Goal: Check status: Check status

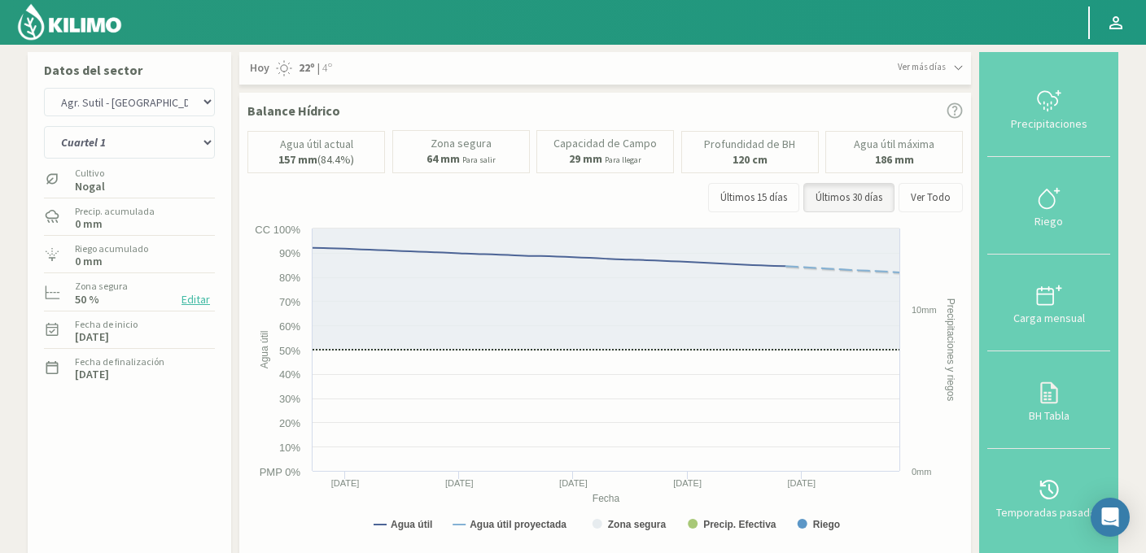
select select "317: Object"
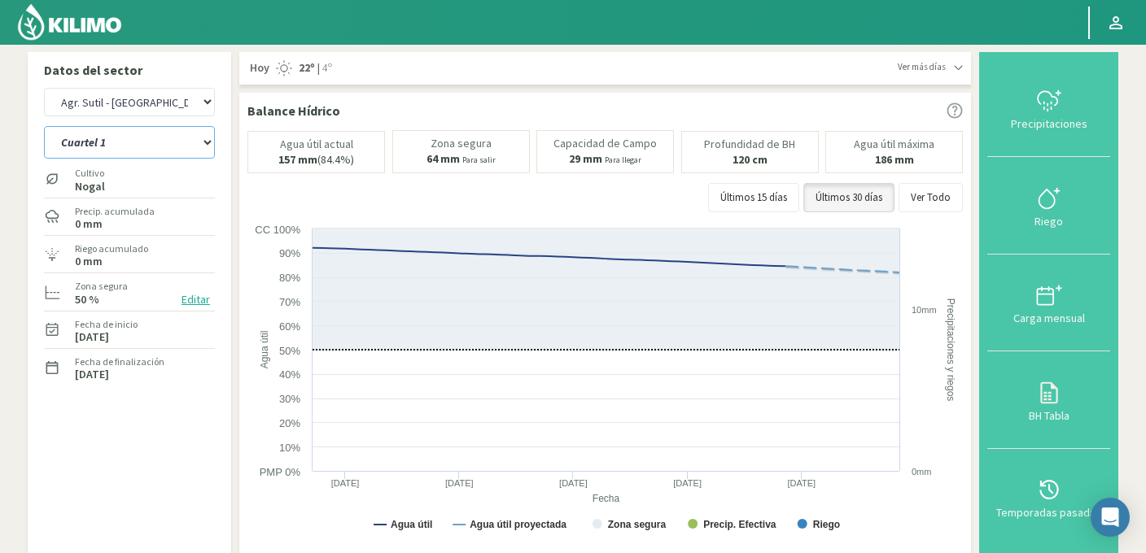
click at [106, 137] on select "Cuartel 1 Cuartel 2 Cuartel 3 Cuartel 4 Cuartel 5 Cuartel 6 Cuartel 7 Cuartel 8" at bounding box center [129, 142] width 171 height 33
click at [44, 126] on select "Cuartel 1 Cuartel 2 Cuartel 3 Cuartel 4 Cuartel 5 Cuartel 6 Cuartel 7 Cuartel 8" at bounding box center [129, 142] width 171 height 33
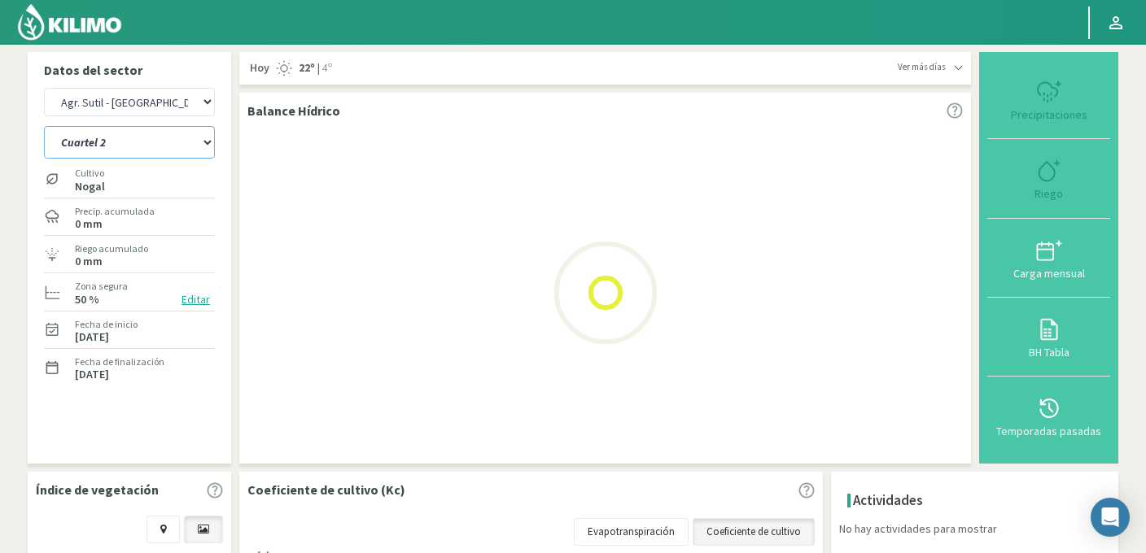
select select "6: Object"
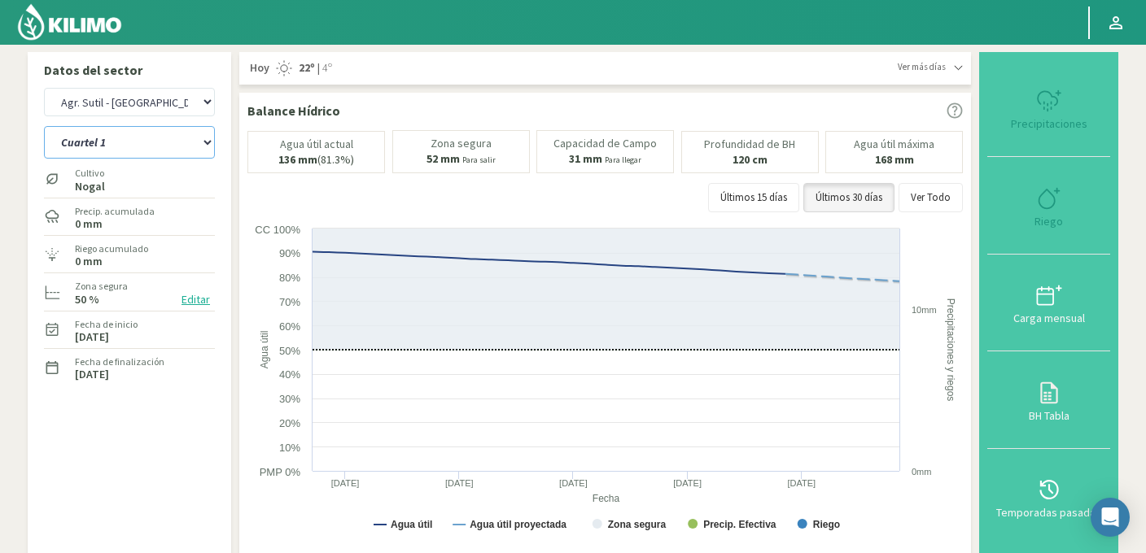
select select "609: Object"
click at [140, 138] on select "Cuartel 1 Cuartel 2 Cuartel 3 Cuartel 4 Cuartel 5 Cuartel 6 Cuartel 7 Cuartel 8" at bounding box center [129, 142] width 171 height 33
click at [44, 126] on select "Cuartel 1 Cuartel 2 Cuartel 3 Cuartel 4 Cuartel 5 Cuartel 6 Cuartel 7 Cuartel 8" at bounding box center [129, 142] width 171 height 33
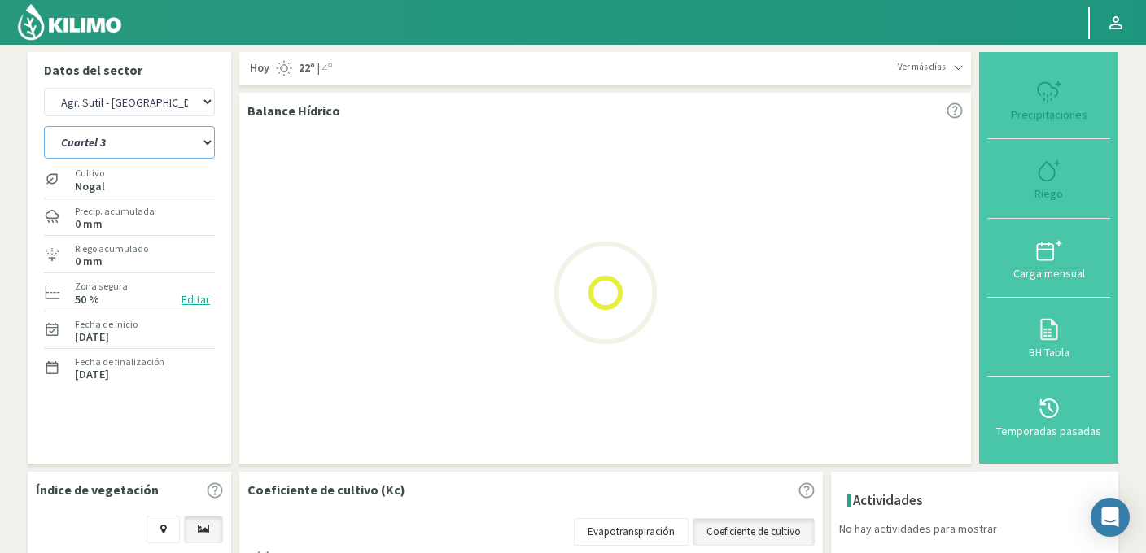
select select "15: Object"
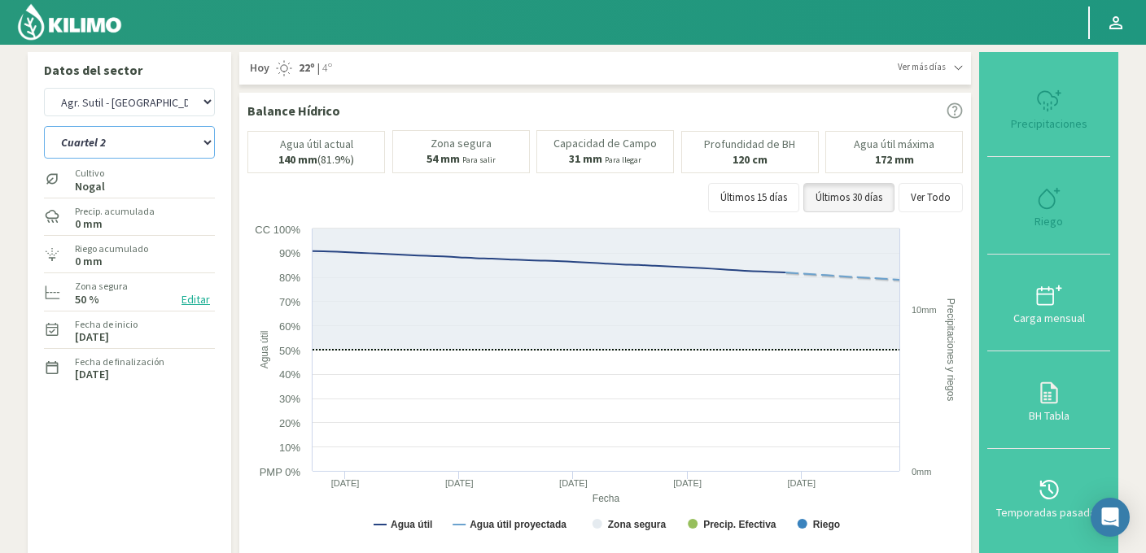
select select "901: Object"
click at [116, 136] on select "Cuartel 1 Cuartel 2 Cuartel 3 Cuartel 4 Cuartel 5 Cuartel 6 Cuartel 7 Cuartel 8" at bounding box center [129, 142] width 171 height 33
click at [44, 126] on select "Cuartel 1 Cuartel 2 Cuartel 3 Cuartel 4 Cuartel 5 Cuartel 6 Cuartel 7 Cuartel 8" at bounding box center [129, 142] width 171 height 33
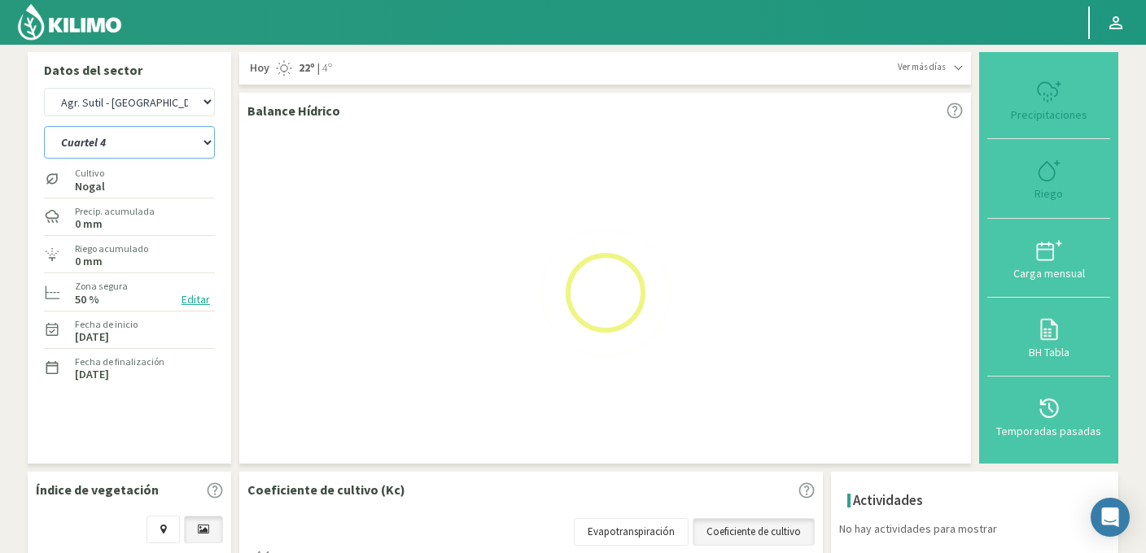
select select "24: Object"
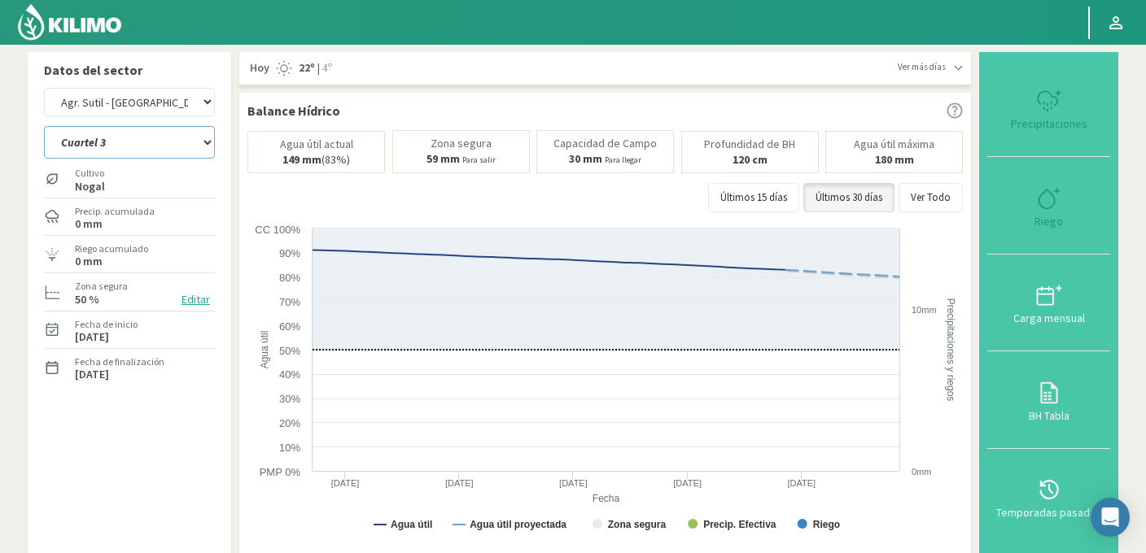
select select "1193: Object"
click at [175, 141] on select "Cuartel 1 Cuartel 2 Cuartel 3 Cuartel 4 Cuartel 5 Cuartel 6 Cuartel 7 Cuartel 8" at bounding box center [129, 142] width 171 height 33
click at [44, 126] on select "Cuartel 1 Cuartel 2 Cuartel 3 Cuartel 4 Cuartel 5 Cuartel 6 Cuartel 7 Cuartel 8" at bounding box center [129, 142] width 171 height 33
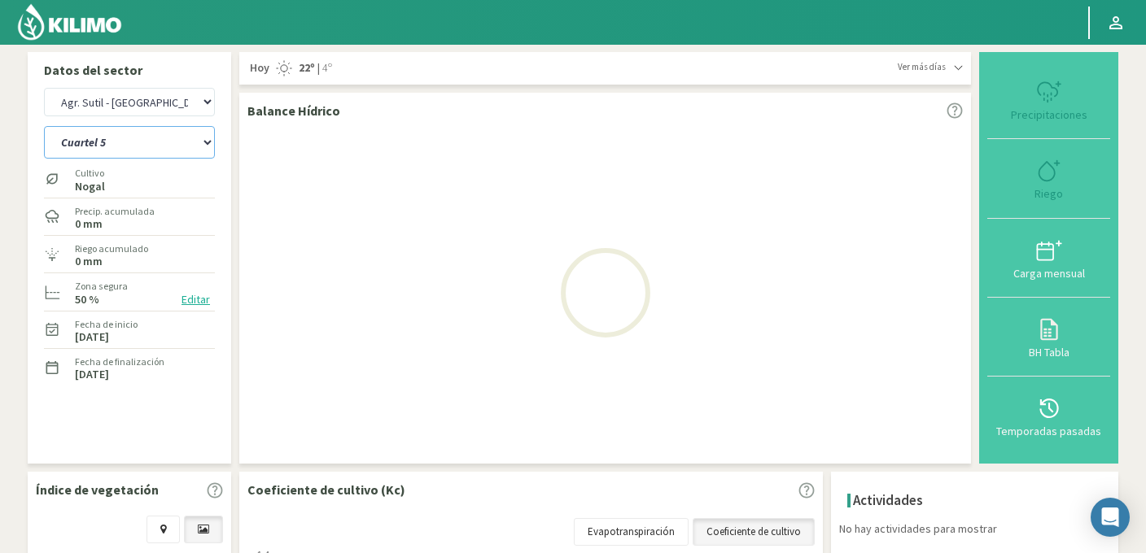
select select "33: Object"
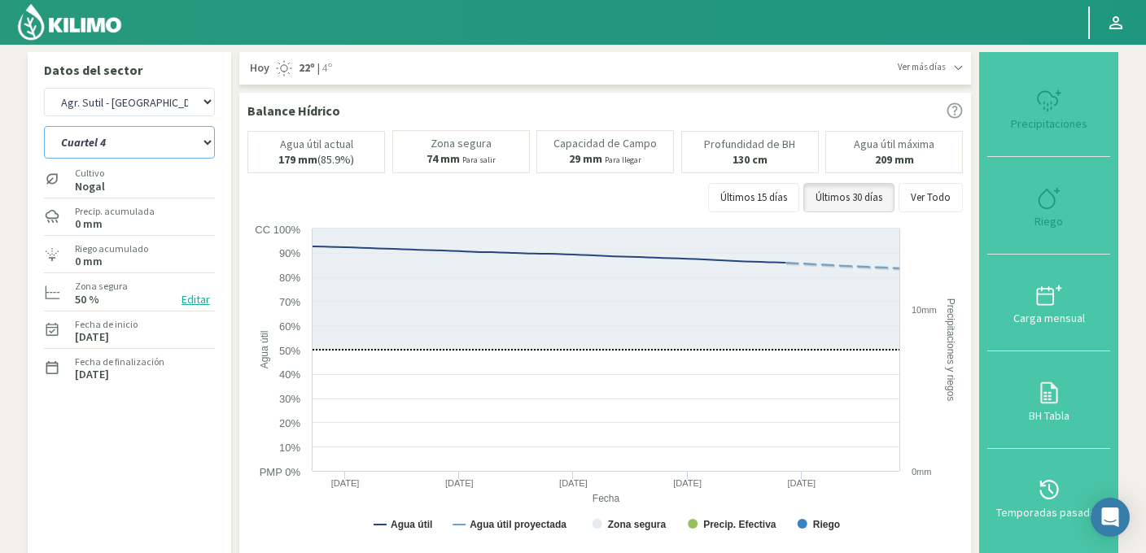
select select "1485: Object"
click at [166, 133] on select "Cuartel 1 Cuartel 2 Cuartel 3 Cuartel 4 Cuartel 5 Cuartel 6 Cuartel 7 Cuartel 8" at bounding box center [129, 142] width 171 height 33
click at [44, 126] on select "Cuartel 1 Cuartel 2 Cuartel 3 Cuartel 4 Cuartel 5 Cuartel 6 Cuartel 7 Cuartel 8" at bounding box center [129, 142] width 171 height 33
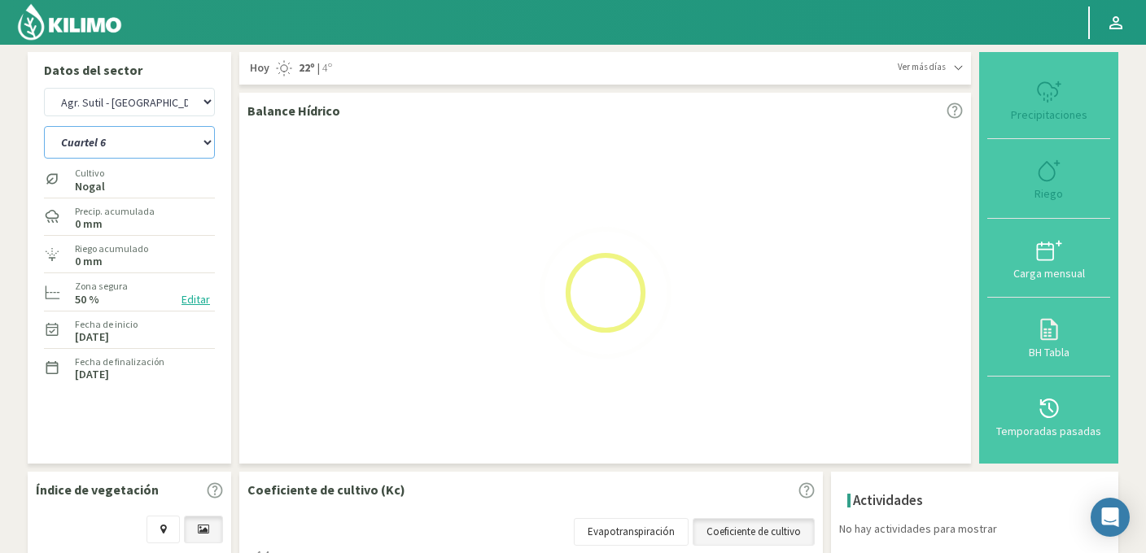
select select "42: Object"
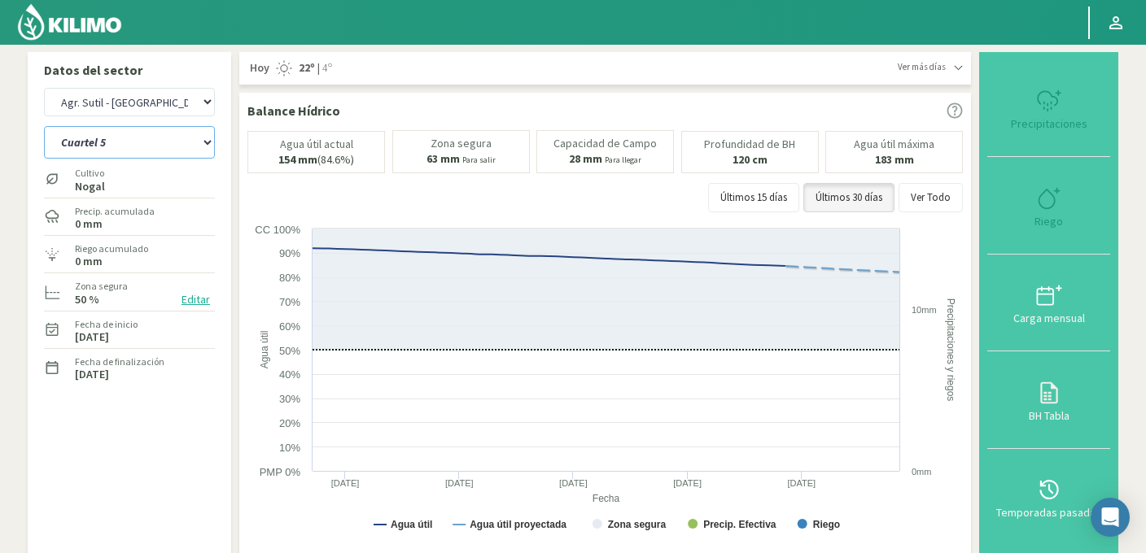
select select "1777: Object"
click at [142, 138] on select "Cuartel 1 Cuartel 2 Cuartel 3 Cuartel 4 Cuartel 5 Cuartel 6 Cuartel 7 Cuartel 8" at bounding box center [129, 142] width 171 height 33
click at [44, 126] on select "Cuartel 1 Cuartel 2 Cuartel 3 Cuartel 4 Cuartel 5 Cuartel 6 Cuartel 7 Cuartel 8" at bounding box center [129, 142] width 171 height 33
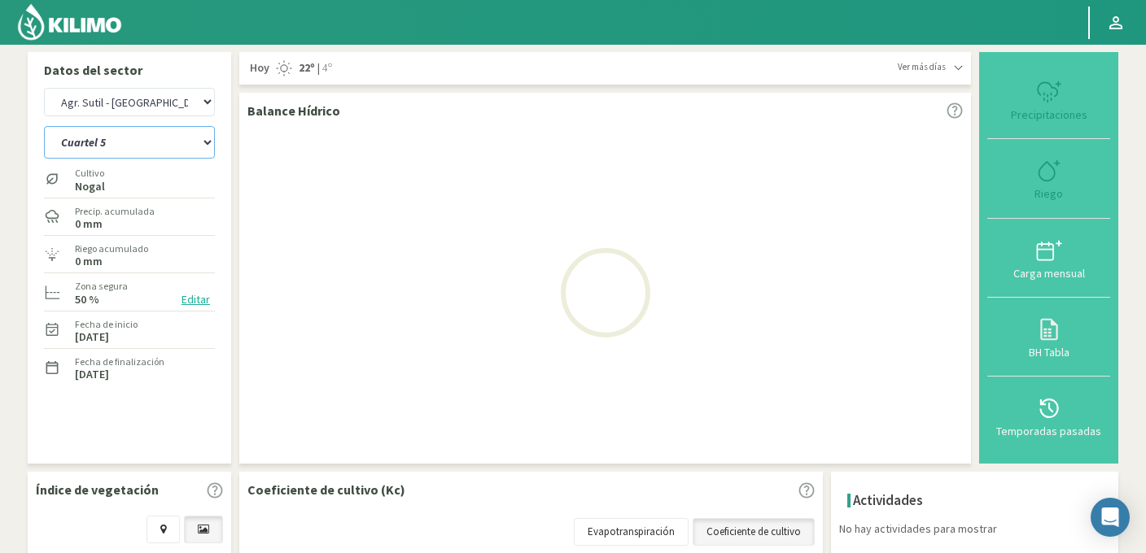
select select "51: Object"
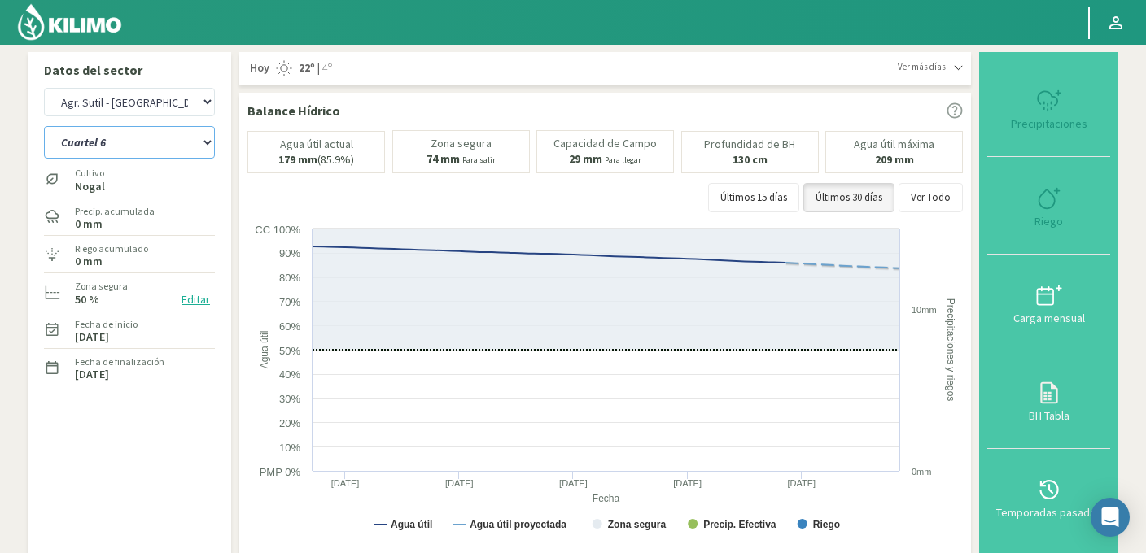
select select "2069: Object"
click at [142, 140] on select "Cuartel 1 Cuartel 2 Cuartel 3 Cuartel 4 Cuartel 5 Cuartel 6 Cuartel 7 Cuartel 8" at bounding box center [129, 142] width 171 height 33
click at [44, 126] on select "Cuartel 1 Cuartel 2 Cuartel 3 Cuartel 4 Cuartel 5 Cuartel 6 Cuartel 7 Cuartel 8" at bounding box center [129, 142] width 171 height 33
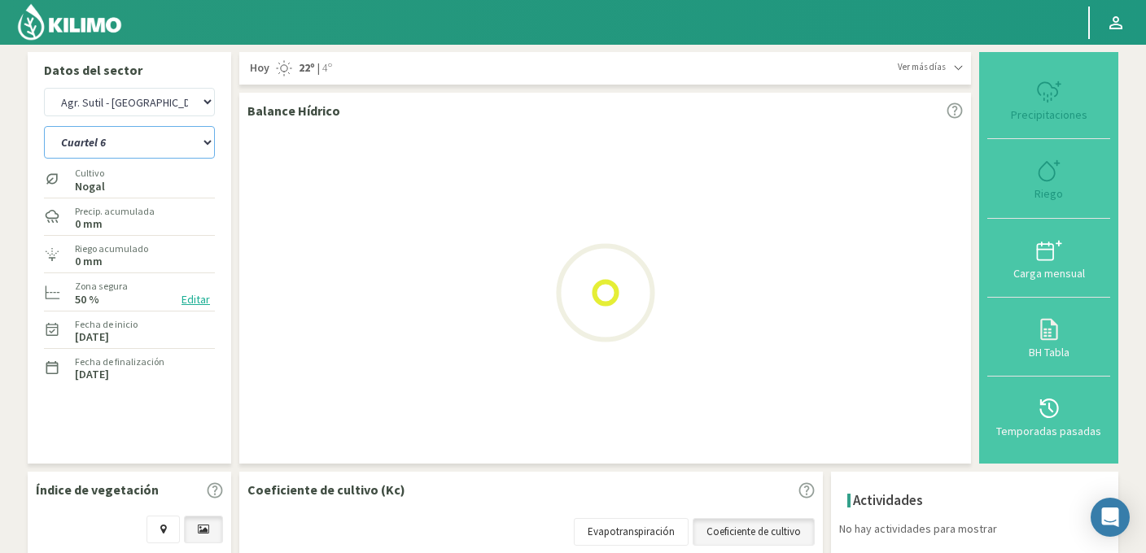
select select "58: Object"
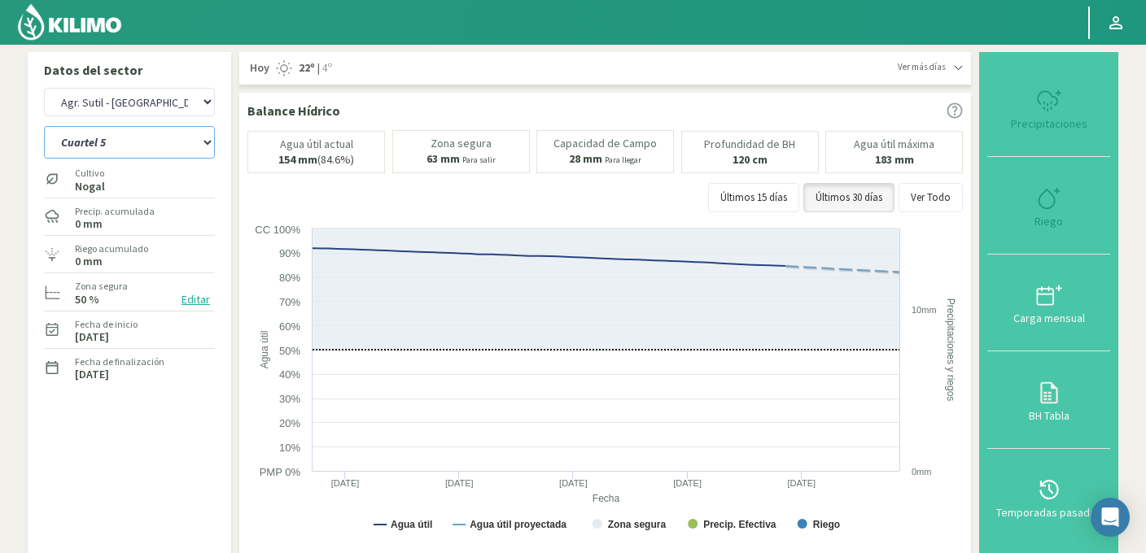
select select "2361: Object"
click at [165, 146] on select "Cuartel 1 Cuartel 2 Cuartel 3 Cuartel 4 Cuartel 5 Cuartel 6 Cuartel 7 Cuartel 8" at bounding box center [129, 142] width 171 height 33
click at [44, 126] on select "Cuartel 1 Cuartel 2 Cuartel 3 Cuartel 4 Cuartel 5 Cuartel 6 Cuartel 7 Cuartel 8" at bounding box center [129, 142] width 171 height 33
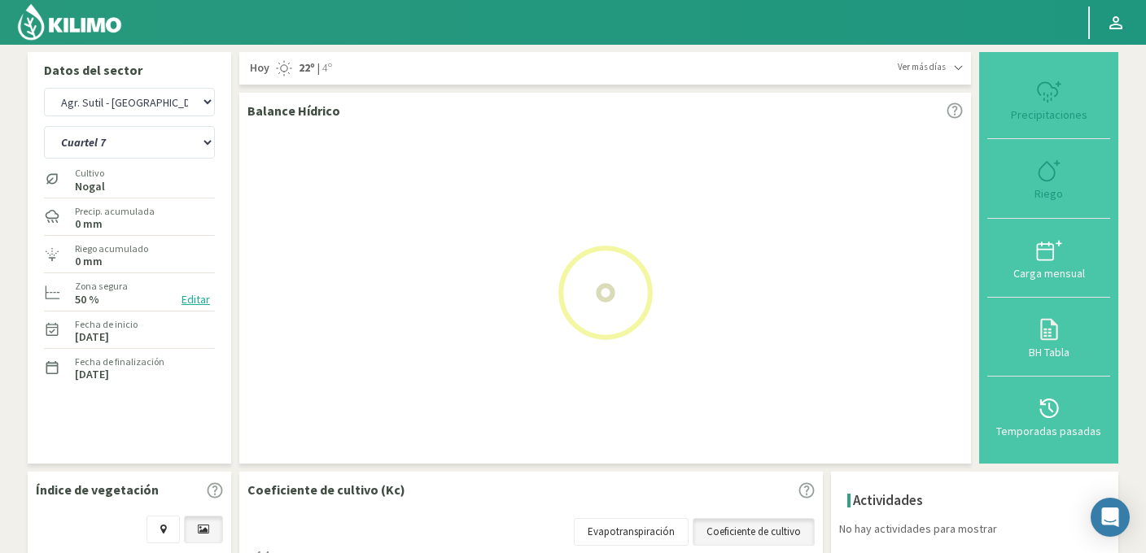
select select "67: Object"
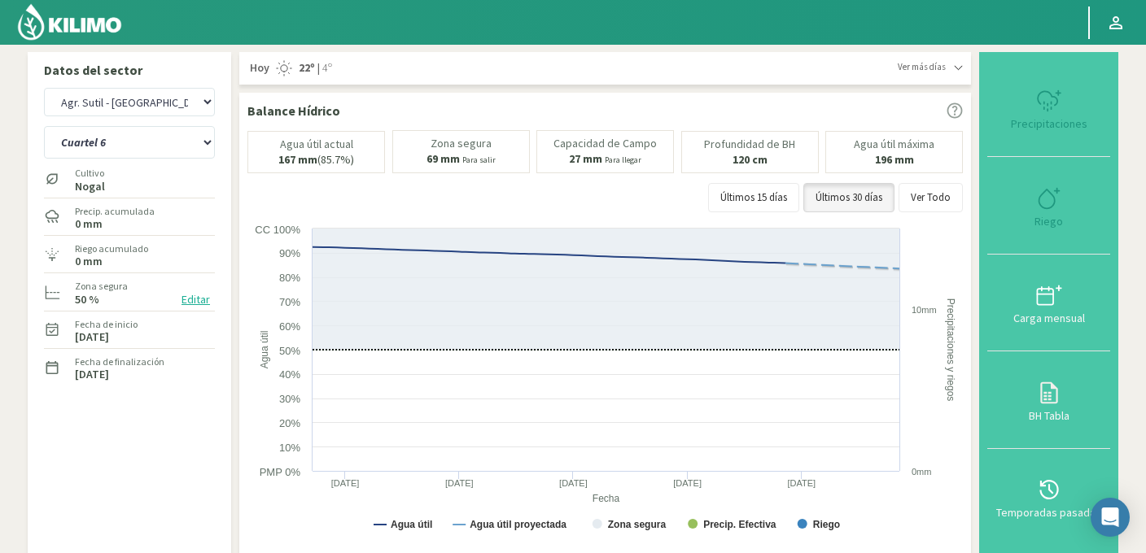
select select "2653: Object"
click at [132, 140] on select "Cuartel 1 Cuartel 2 Cuartel 3 Cuartel 4 Cuartel 5 Cuartel 6 Cuartel 7 Cuartel 8" at bounding box center [129, 142] width 171 height 33
click at [44, 126] on select "Cuartel 1 Cuartel 2 Cuartel 3 Cuartel 4 Cuartel 5 Cuartel 6 Cuartel 7 Cuartel 8" at bounding box center [129, 142] width 171 height 33
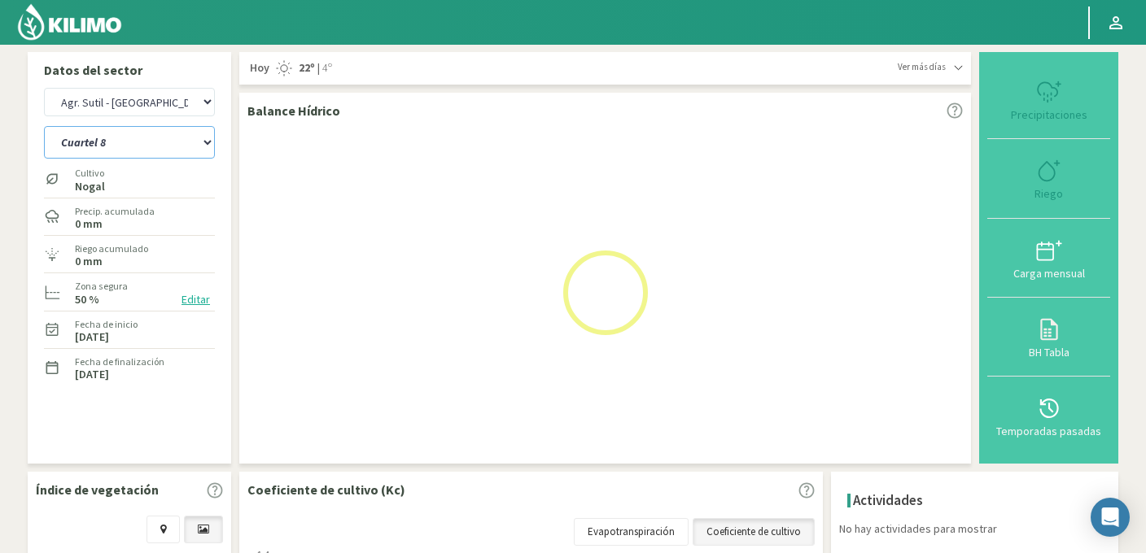
select select "76: Object"
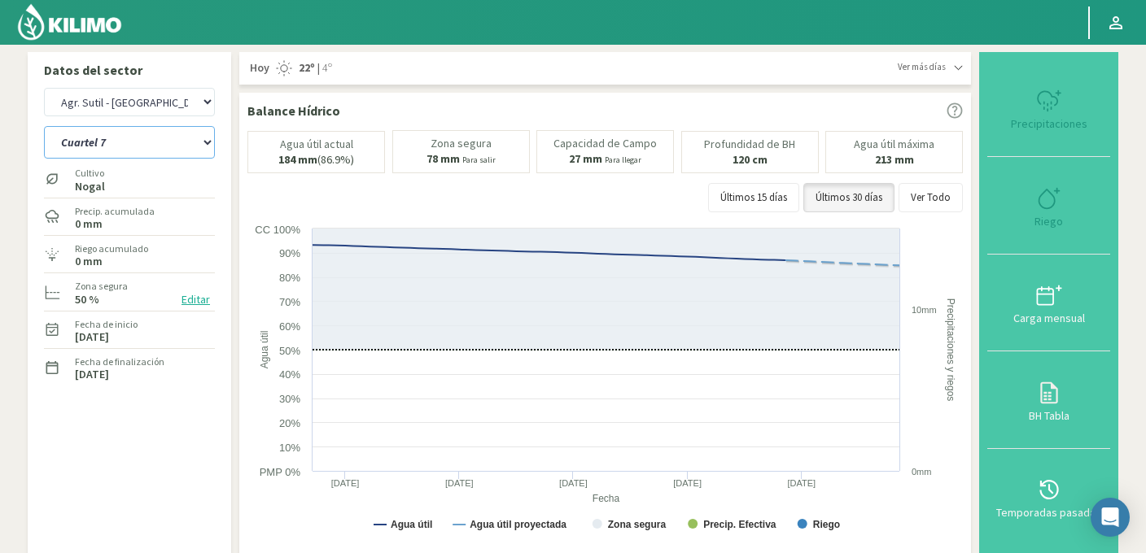
select select "2945: Object"
select select "85: Object"
click at [655, 195] on div "Últimos 15 días Últimos 30 días Ver Todo" at bounding box center [604, 197] width 715 height 29
